Goal: Task Accomplishment & Management: Manage account settings

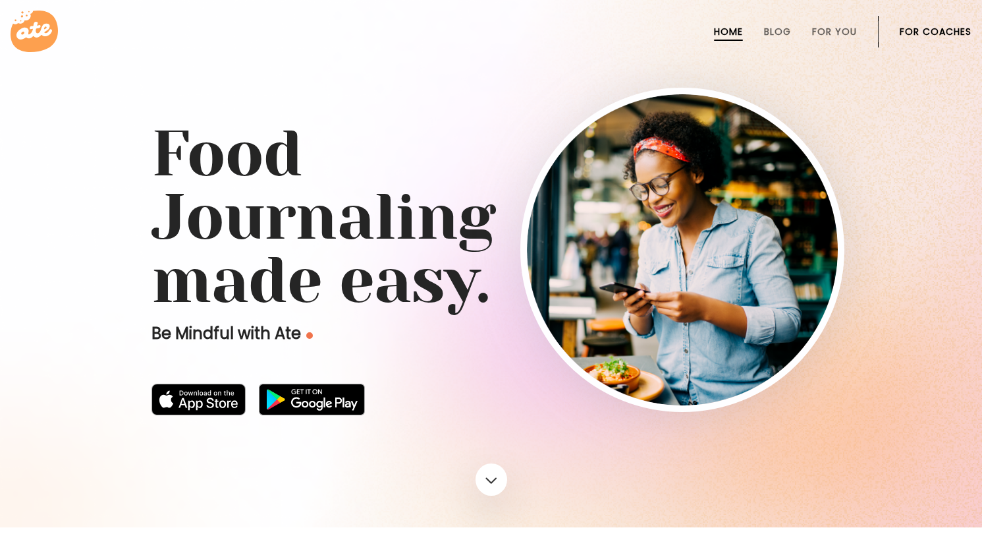
drag, startPoint x: 778, startPoint y: 22, endPoint x: 933, endPoint y: 31, distance: 155.1
click at [933, 31] on link "For Coaches" at bounding box center [936, 31] width 72 height 11
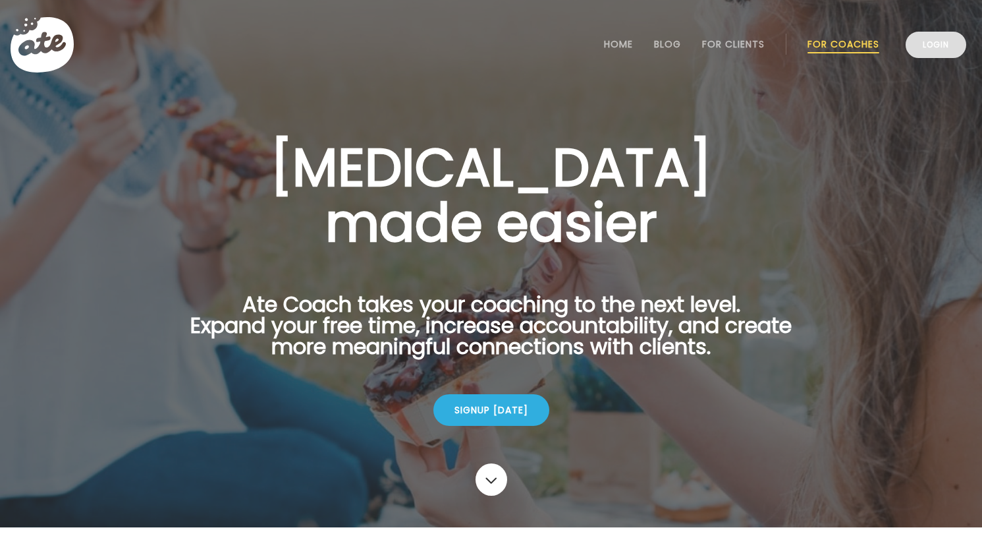
click at [935, 43] on link "Login" at bounding box center [936, 45] width 61 height 26
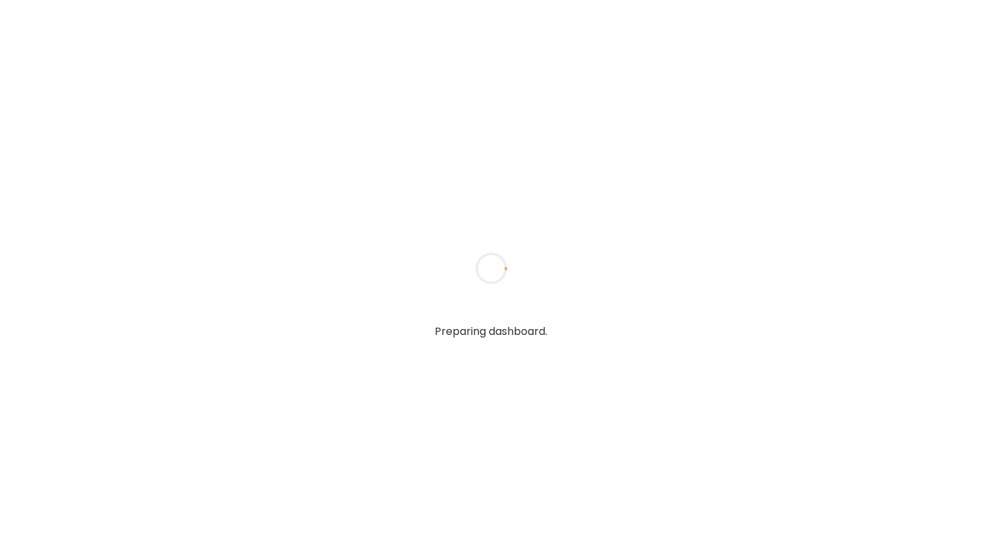
type textarea "**********"
type input "**********"
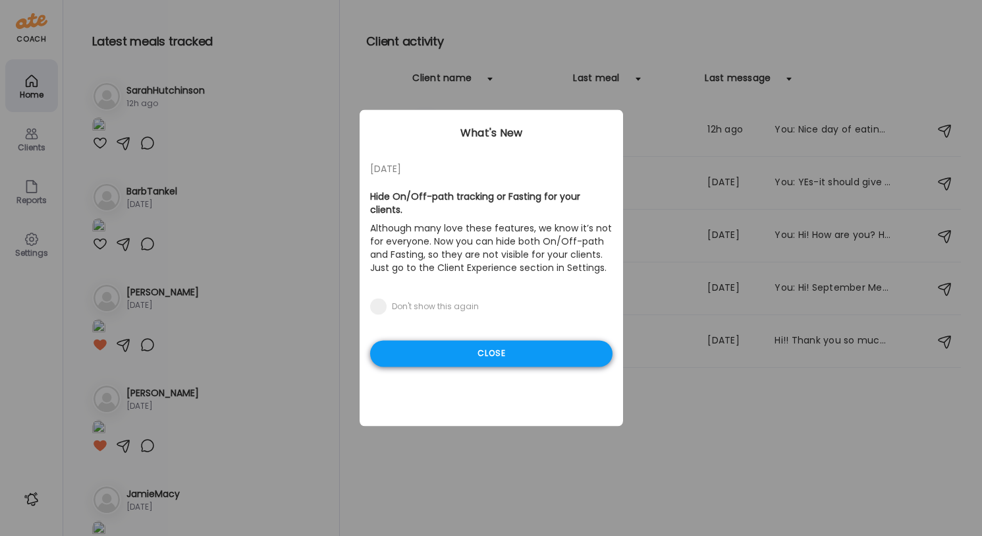
click at [435, 354] on div "Close" at bounding box center [491, 354] width 242 height 26
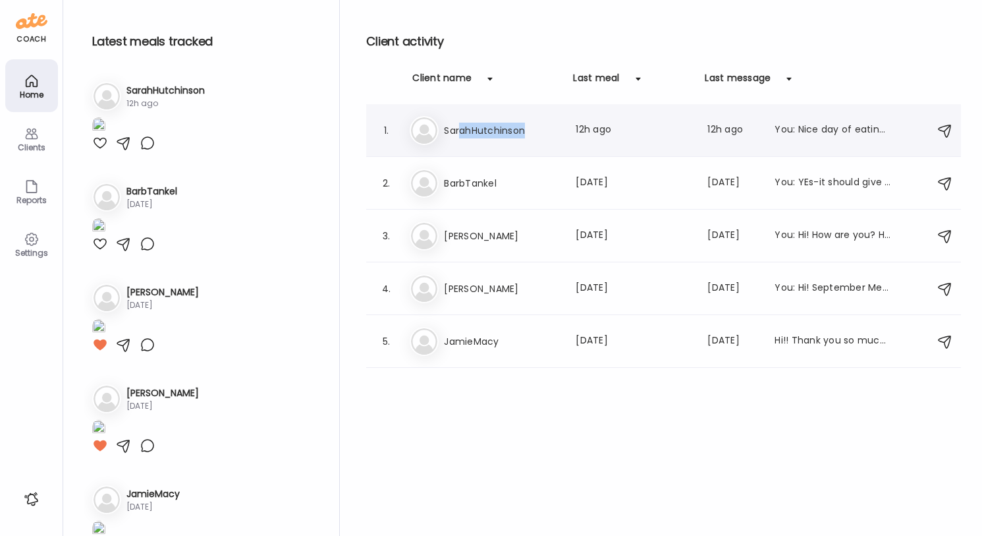
click at [458, 137] on h3 "SarahHutchinson" at bounding box center [502, 131] width 116 height 16
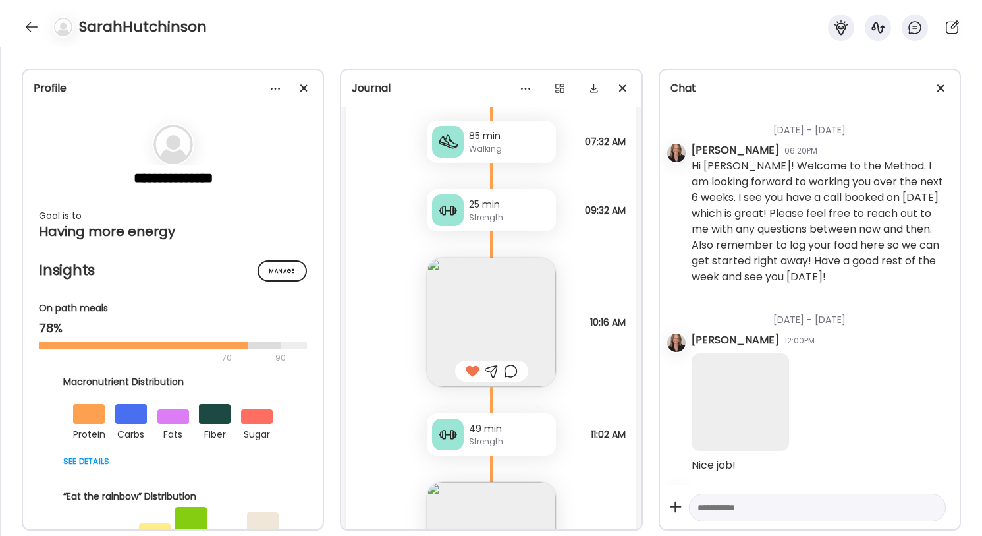
scroll to position [97001, 0]
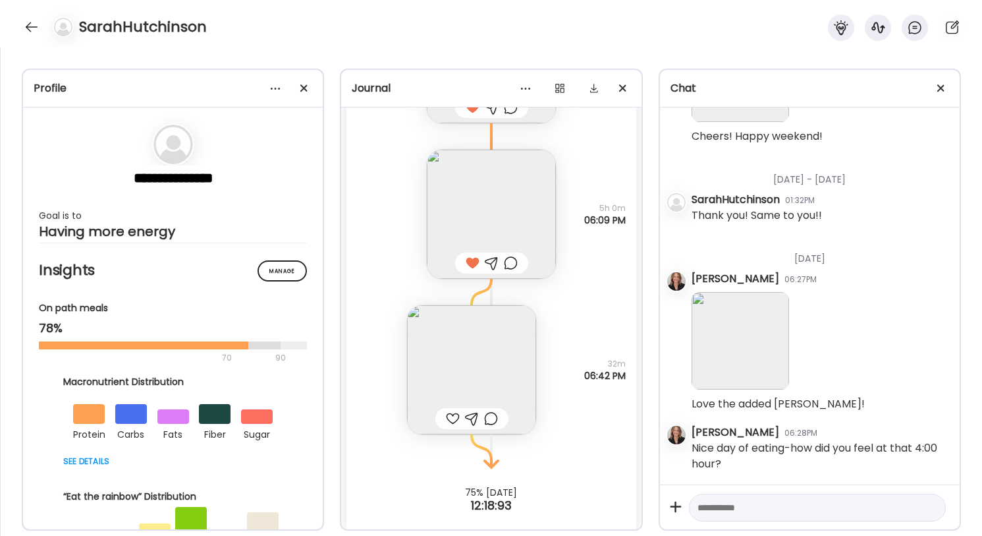
click at [467, 366] on img at bounding box center [471, 369] width 129 height 129
click at [623, 366] on div "Click to zoom AteMate AI" at bounding box center [754, 358] width 263 height 370
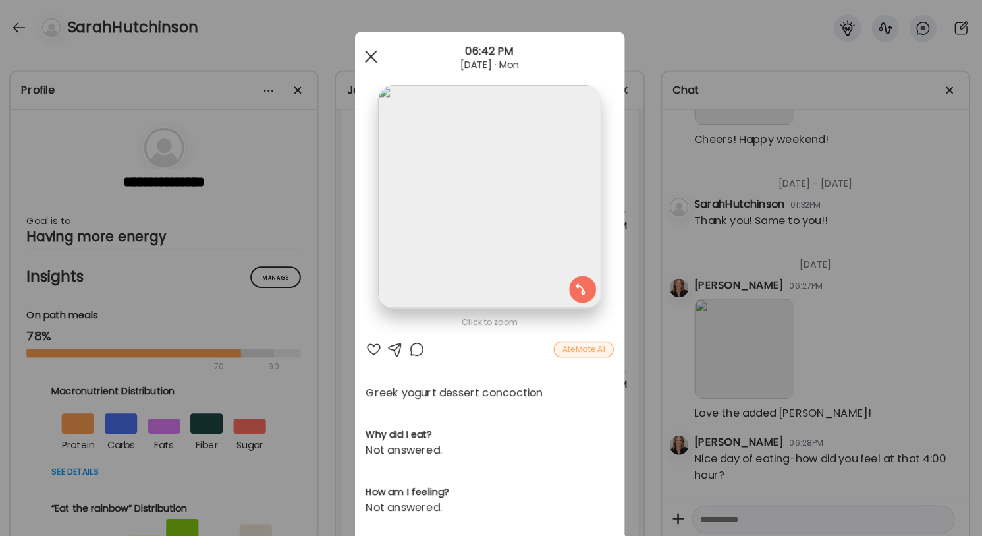
click at [362, 58] on div at bounding box center [375, 55] width 26 height 26
